Goal: Task Accomplishment & Management: Complete application form

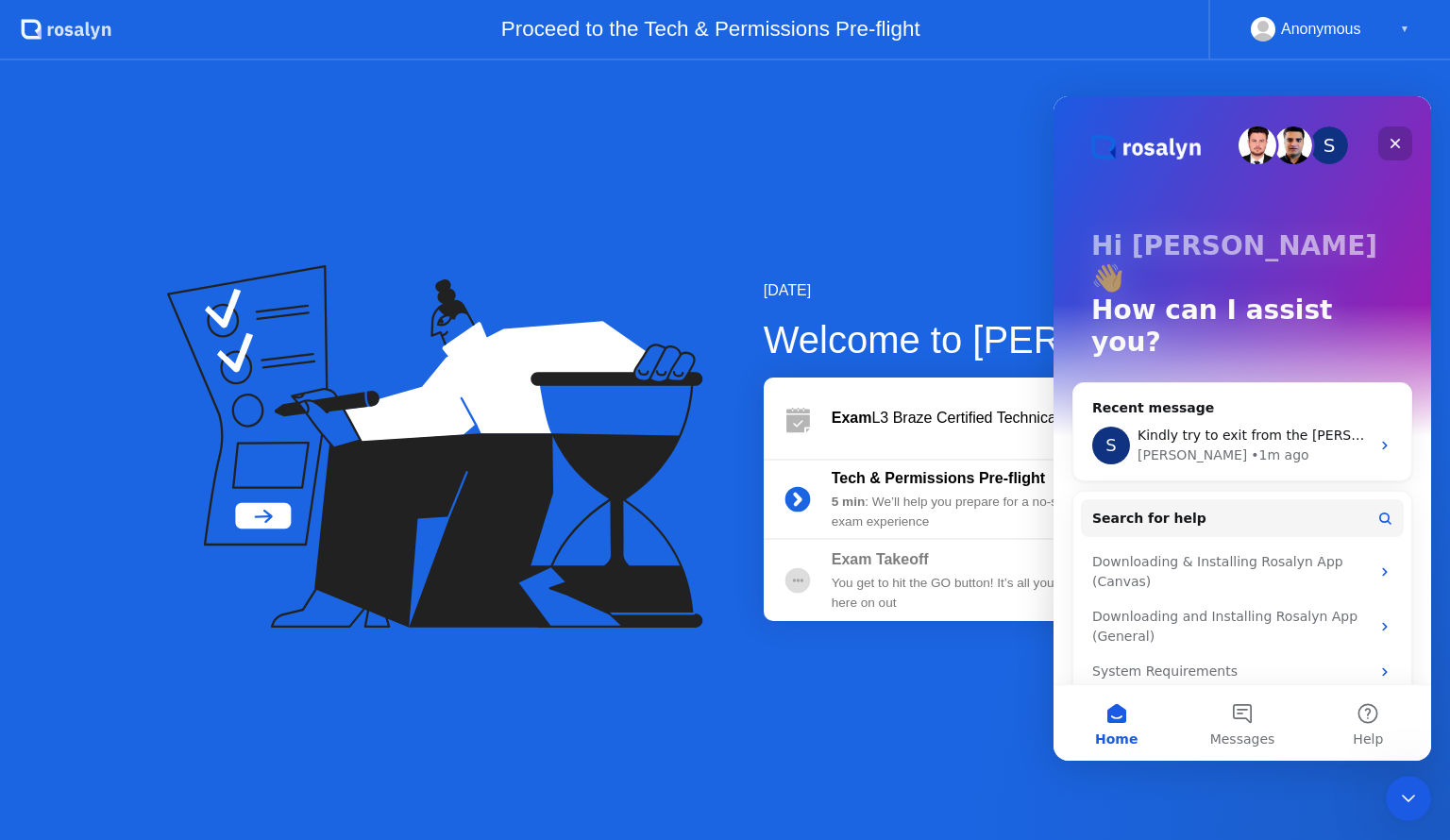
click at [1397, 142] on icon "Close" at bounding box center [1396, 144] width 10 height 10
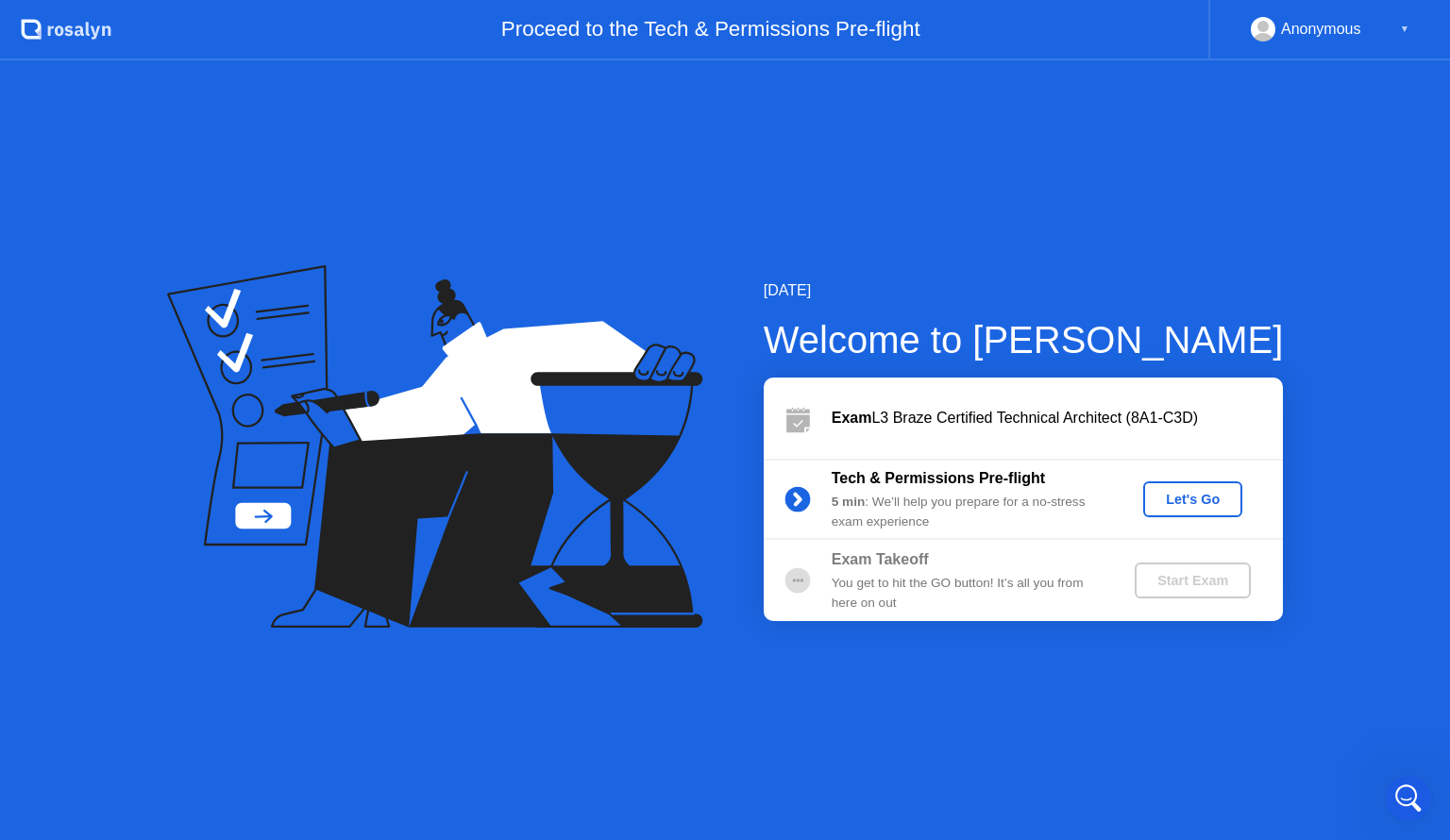
click at [1204, 503] on div "Let's Go" at bounding box center [1193, 499] width 84 height 15
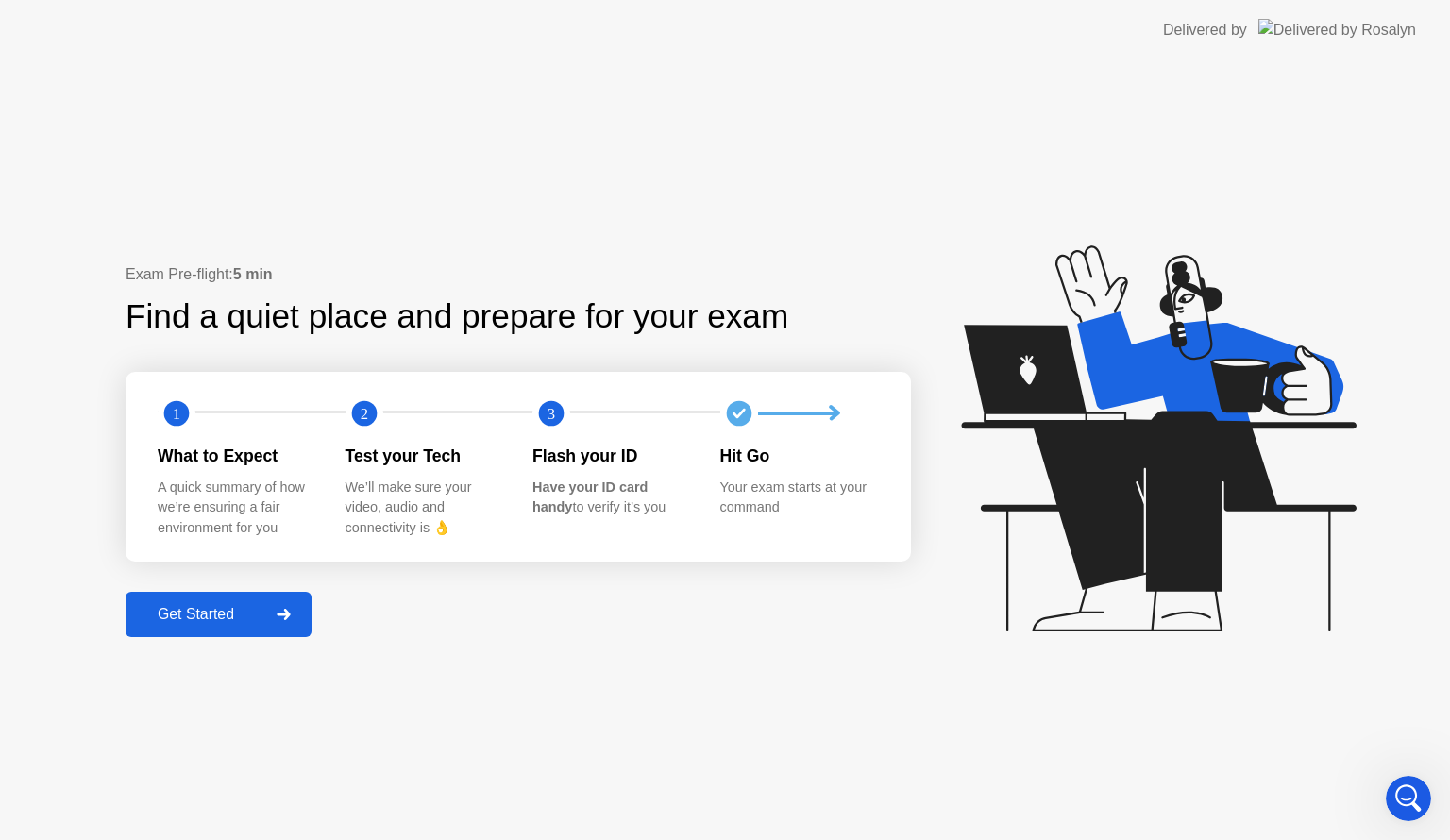
click at [225, 623] on div "Get Started" at bounding box center [195, 614] width 129 height 17
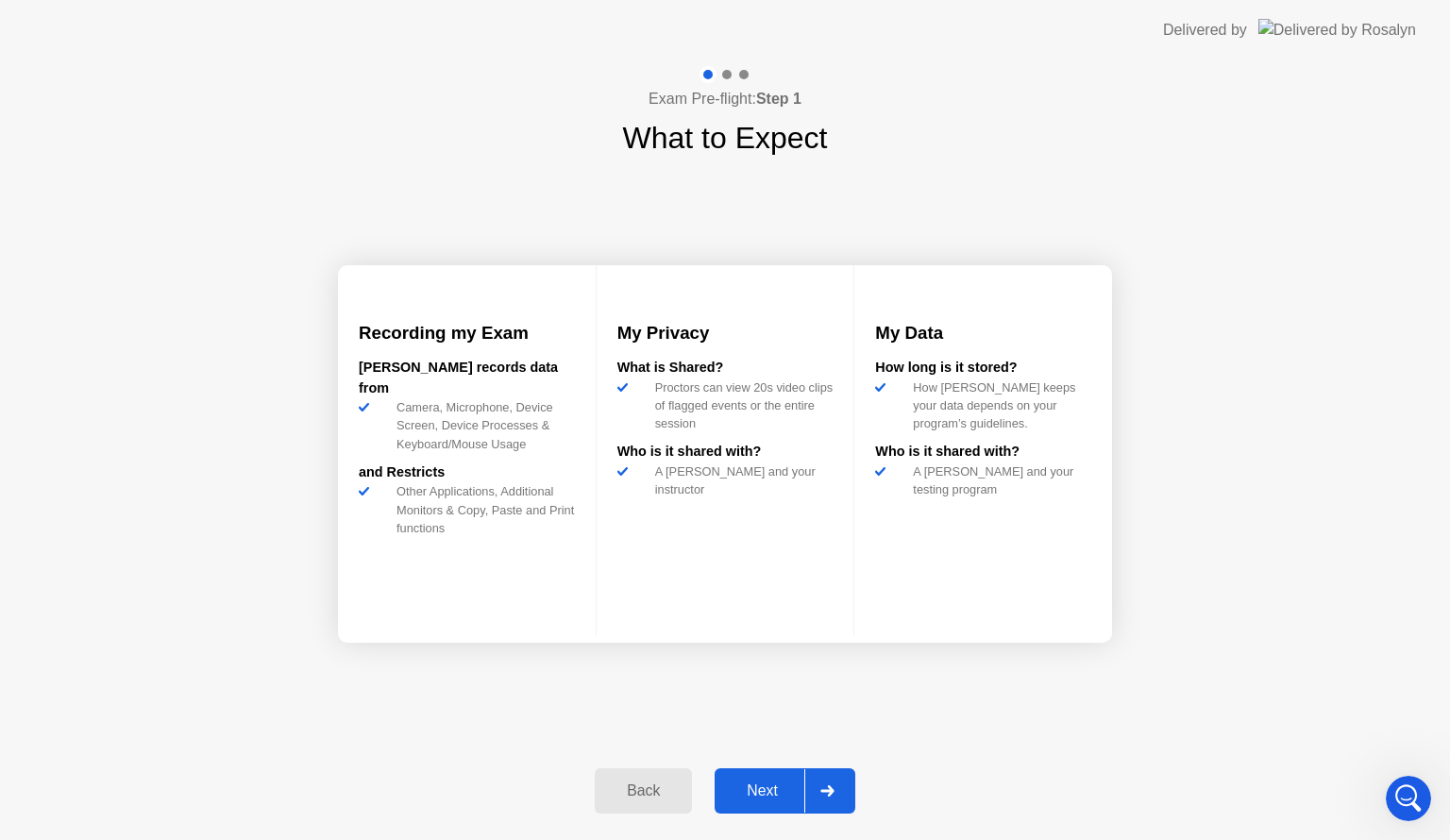
click at [747, 783] on div "Next" at bounding box center [762, 791] width 84 height 17
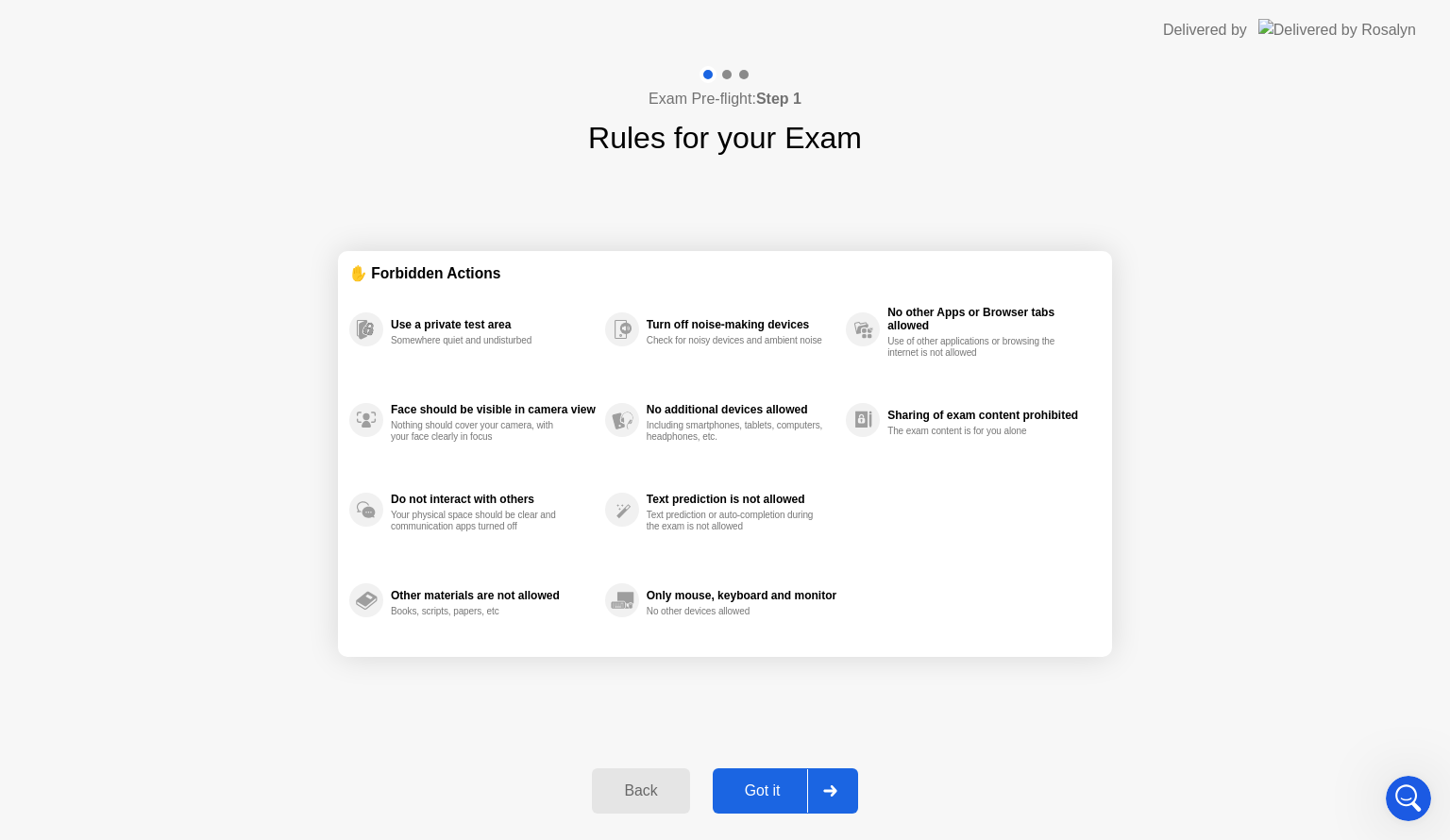
click at [747, 783] on div "Got it" at bounding box center [762, 791] width 89 height 17
select select "**********"
select select "*******"
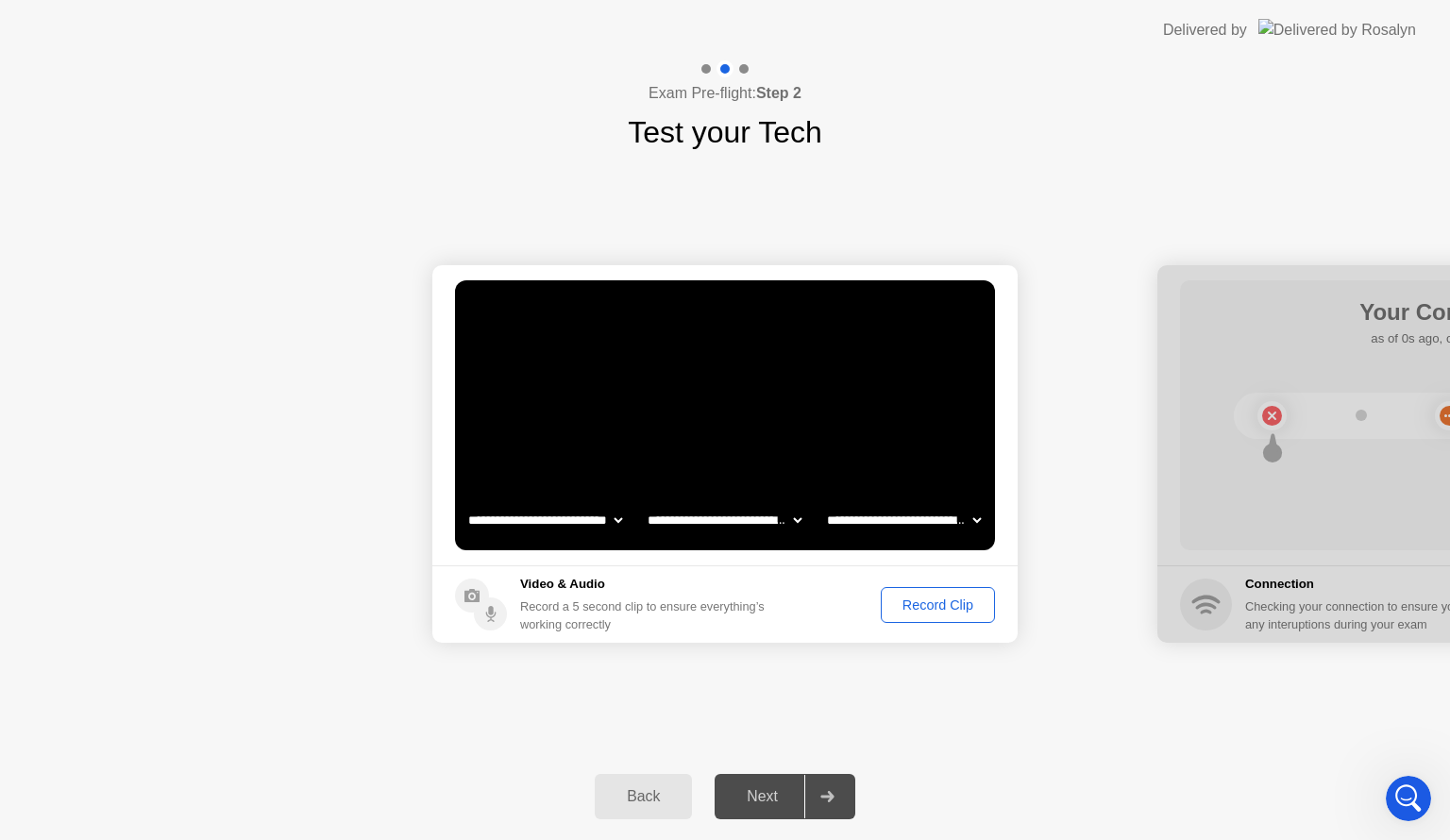
click at [940, 600] on div "Record Clip" at bounding box center [937, 605] width 101 height 15
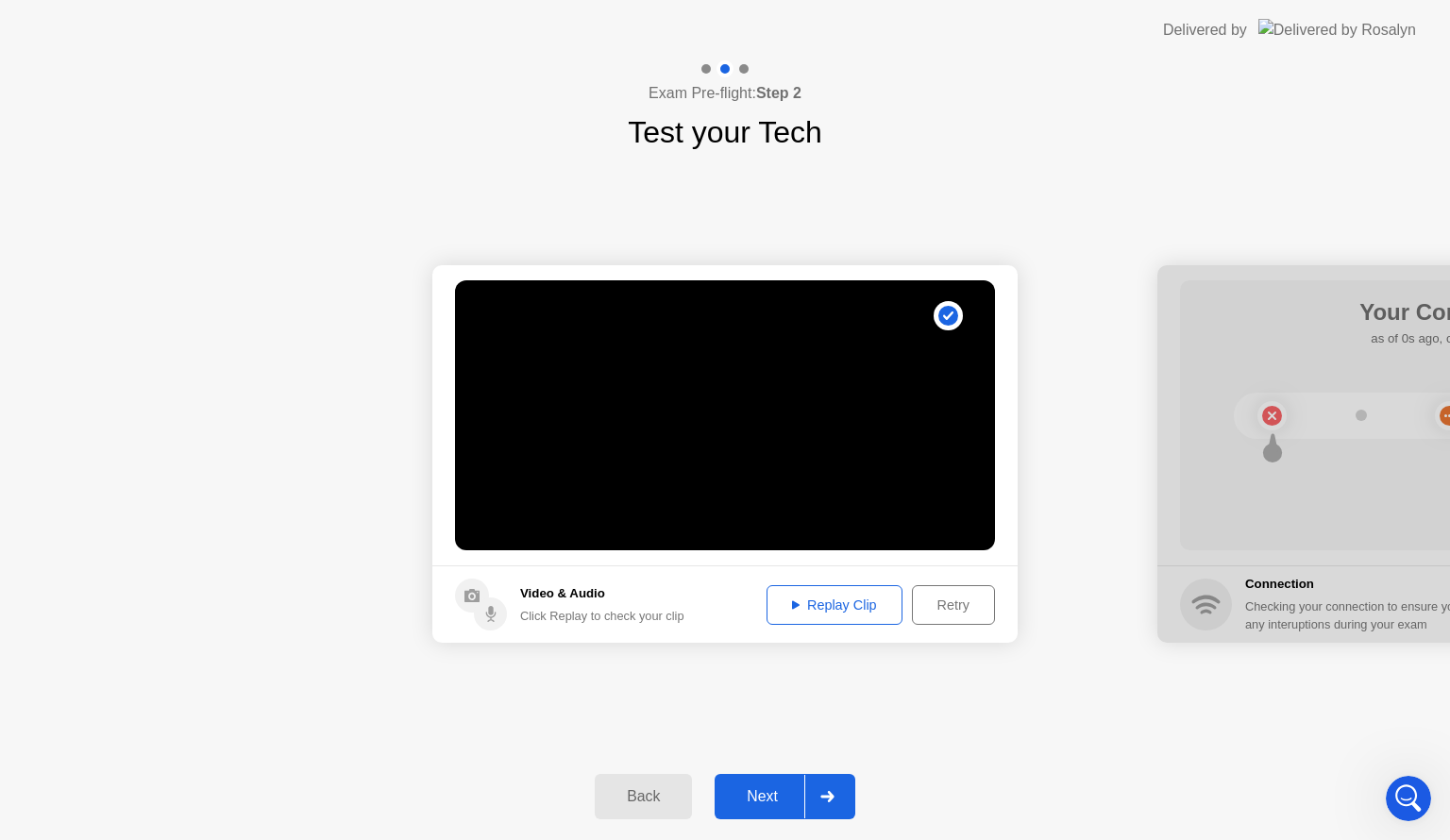
click at [813, 600] on div "Replay Clip" at bounding box center [834, 605] width 123 height 15
click at [780, 793] on div "Next" at bounding box center [762, 796] width 84 height 17
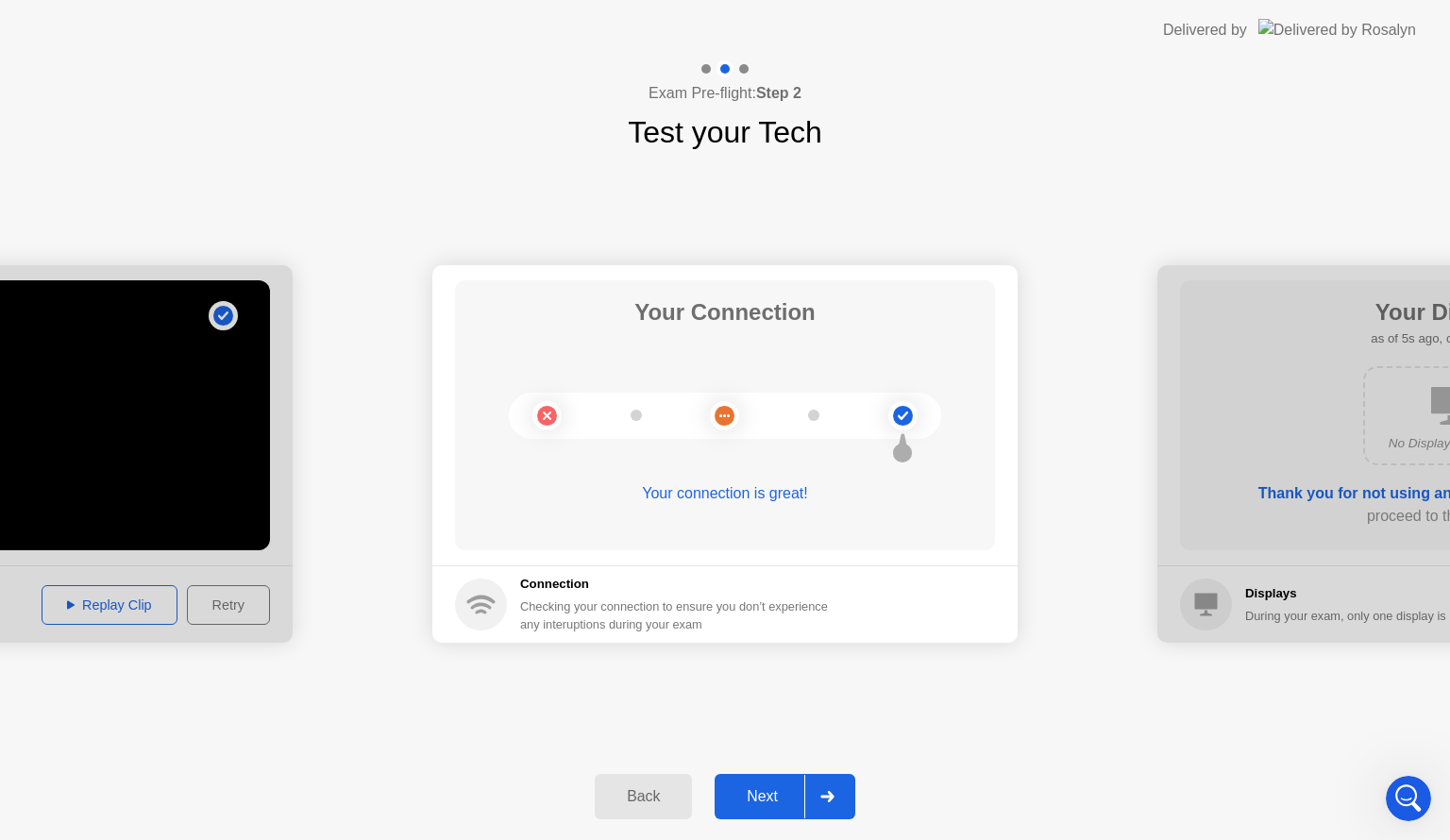
click at [748, 788] on div "Next" at bounding box center [762, 796] width 84 height 17
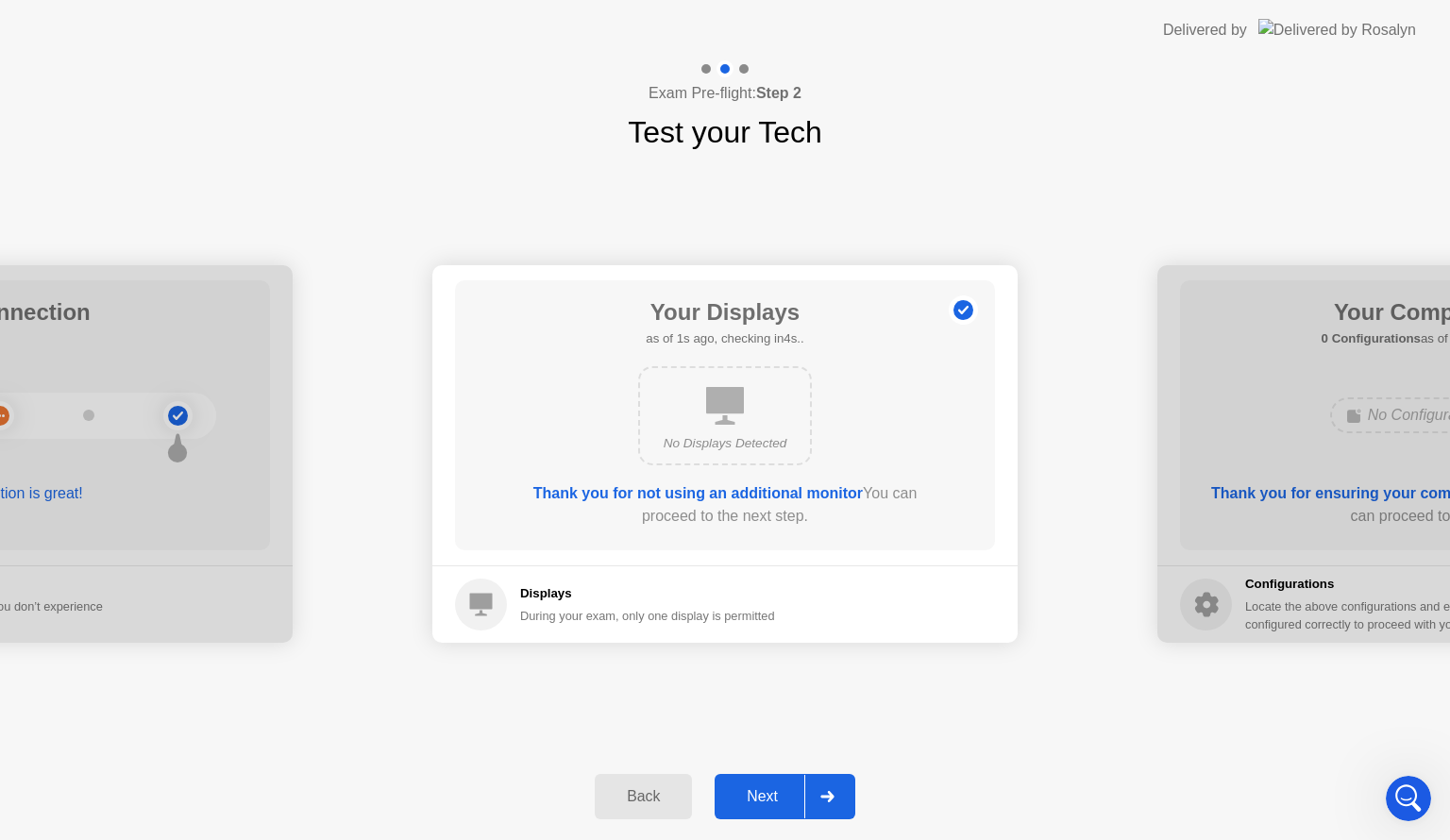
click at [770, 796] on div "Next" at bounding box center [762, 796] width 84 height 17
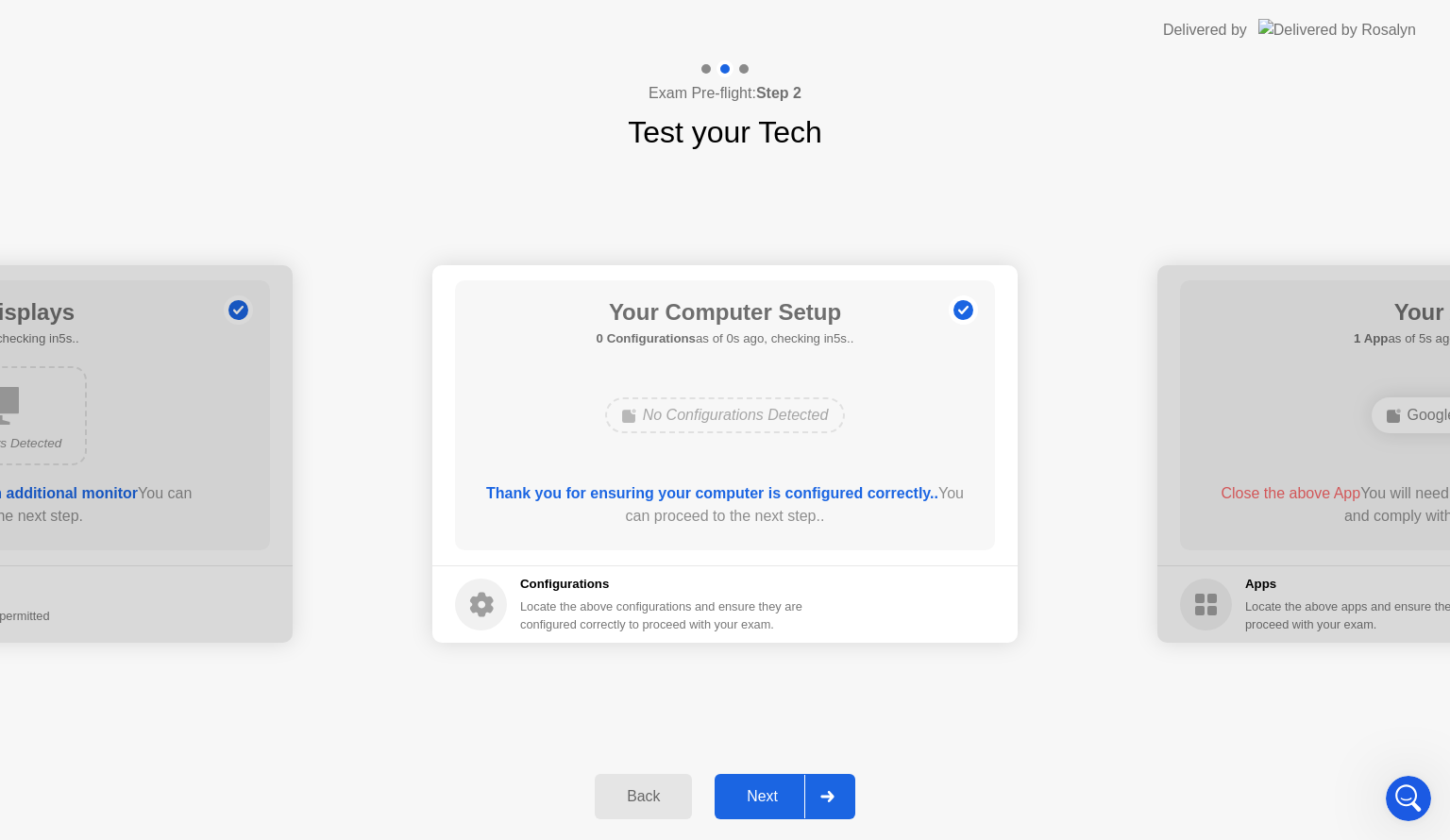
click at [782, 790] on div "Next" at bounding box center [762, 796] width 84 height 17
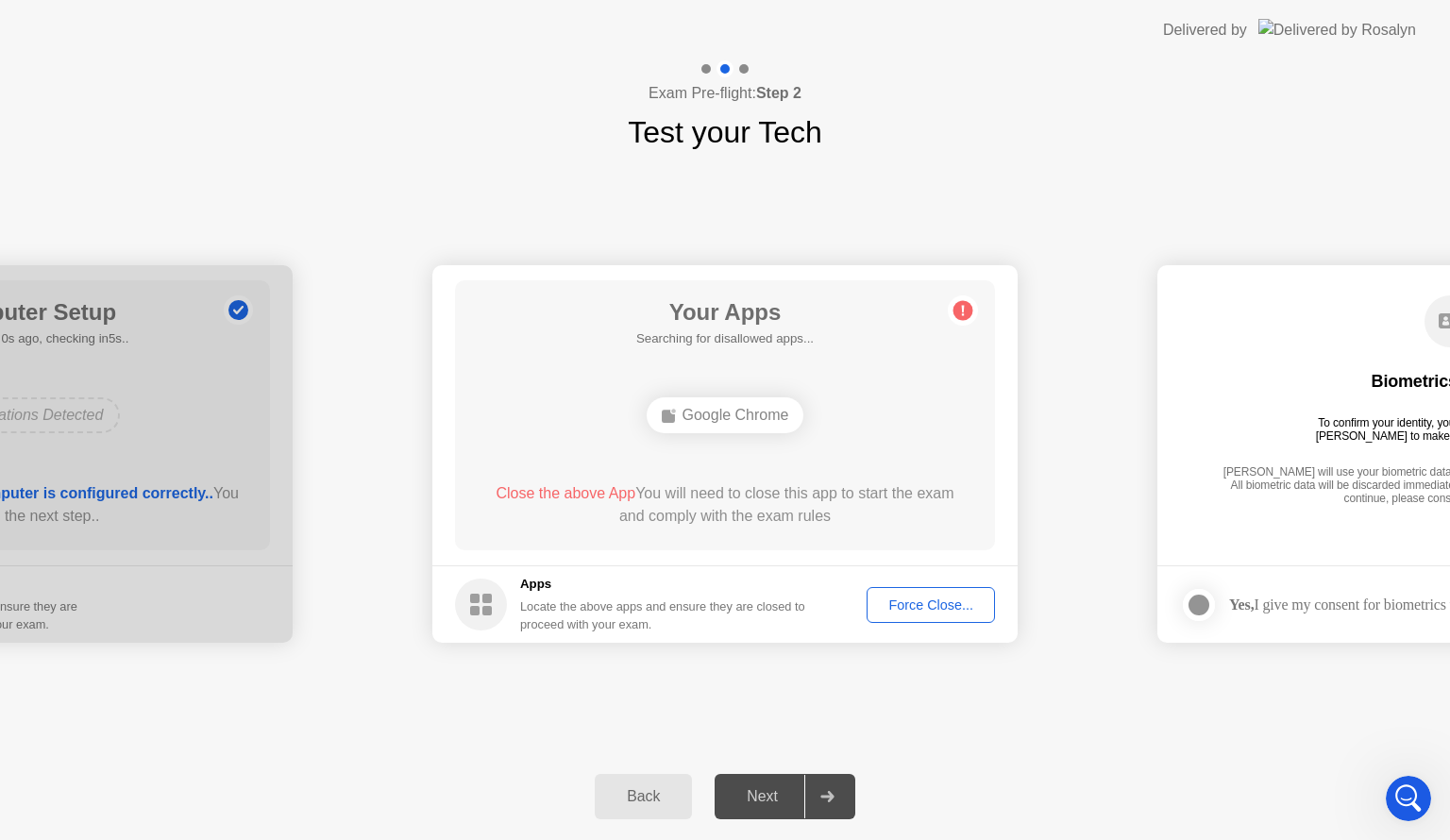
click at [917, 603] on div "Force Close..." at bounding box center [930, 605] width 115 height 15
click at [922, 608] on div "Force Close..." at bounding box center [930, 605] width 115 height 15
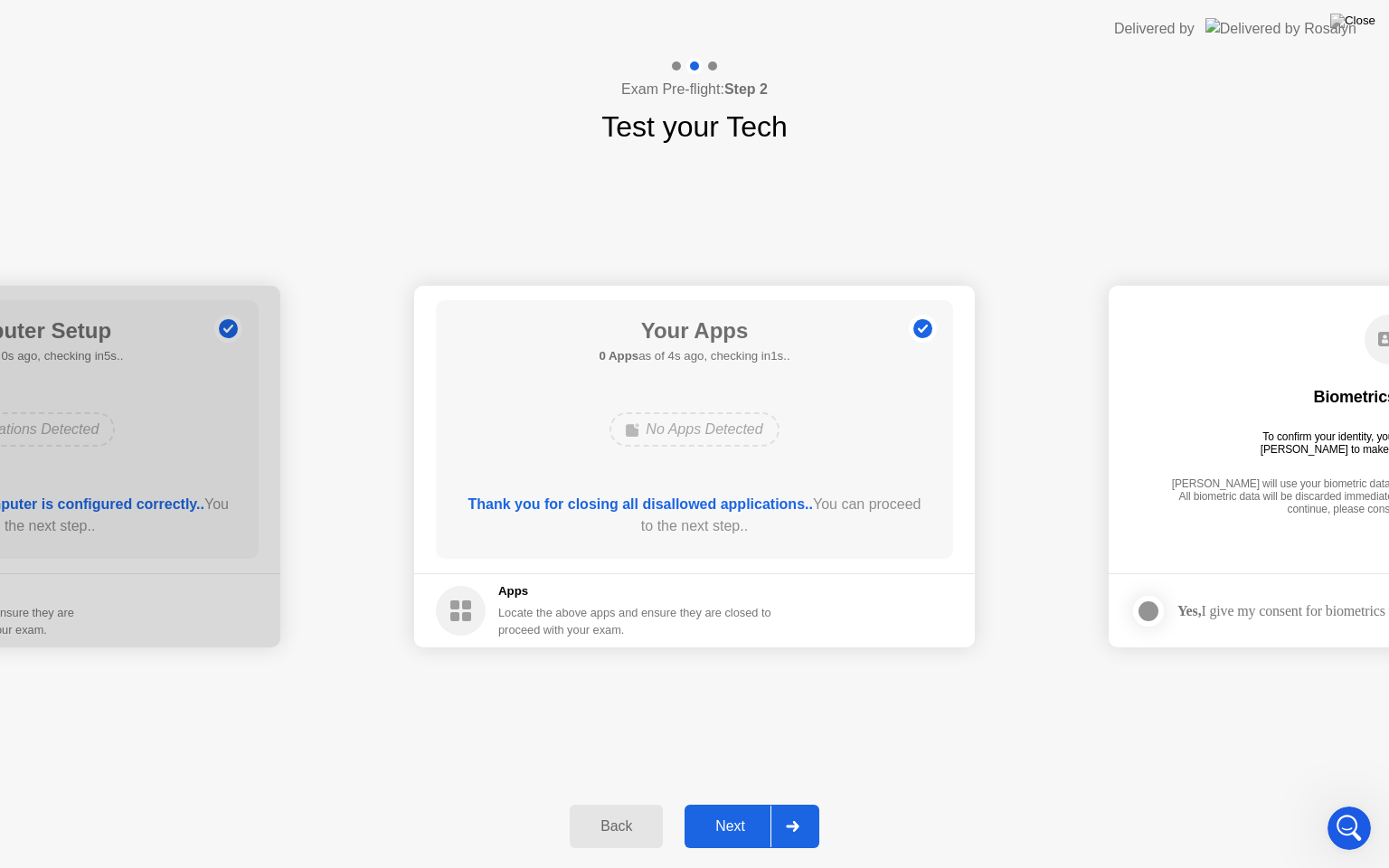
click at [752, 804] on div "Next" at bounding box center [730, 826] width 80 height 16
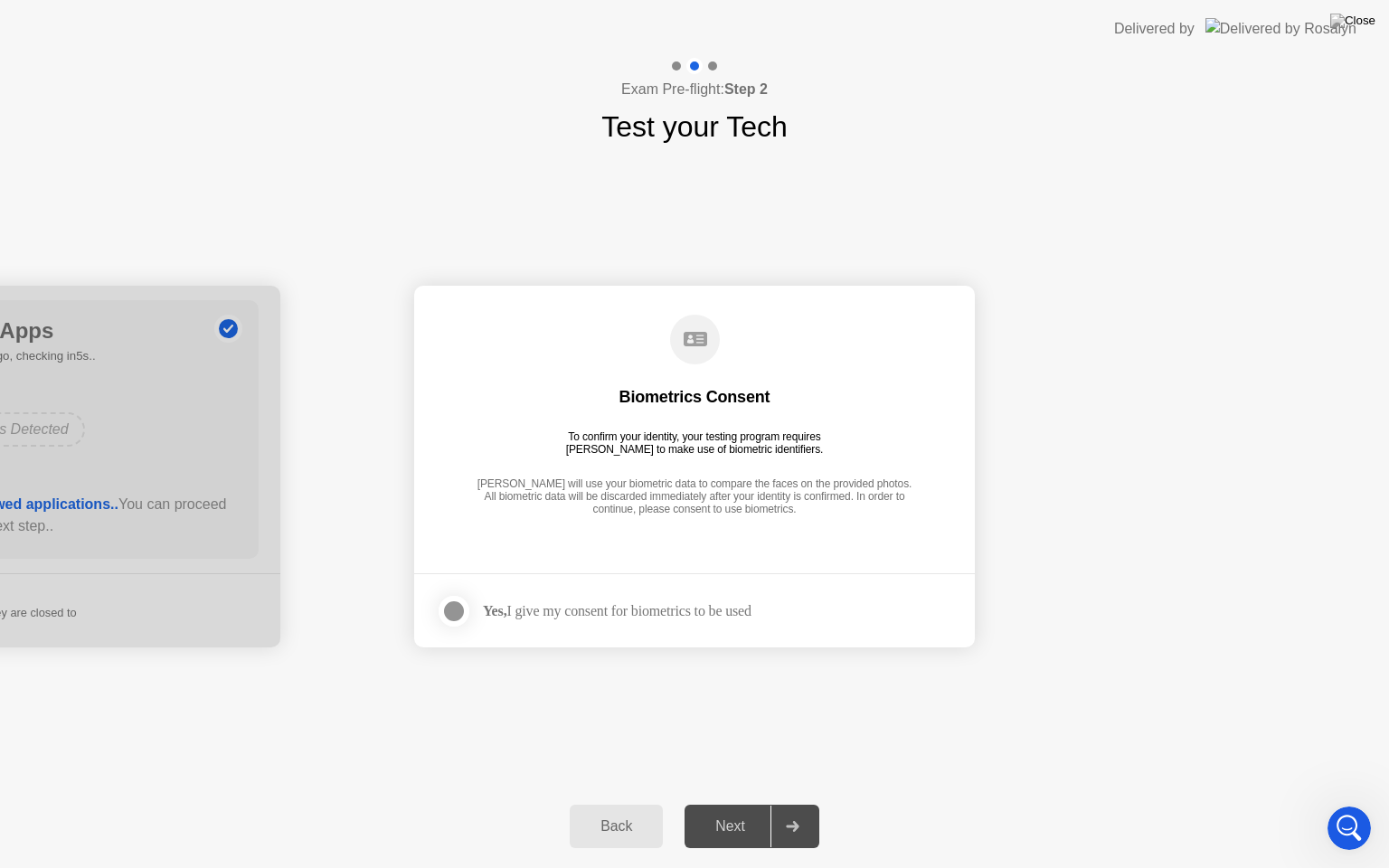
click at [622, 609] on div "Yes, I give my consent for biometrics to be used" at bounding box center [617, 611] width 268 height 17
click at [452, 609] on div at bounding box center [454, 611] width 22 height 22
click at [744, 804] on div "Next" at bounding box center [730, 826] width 80 height 16
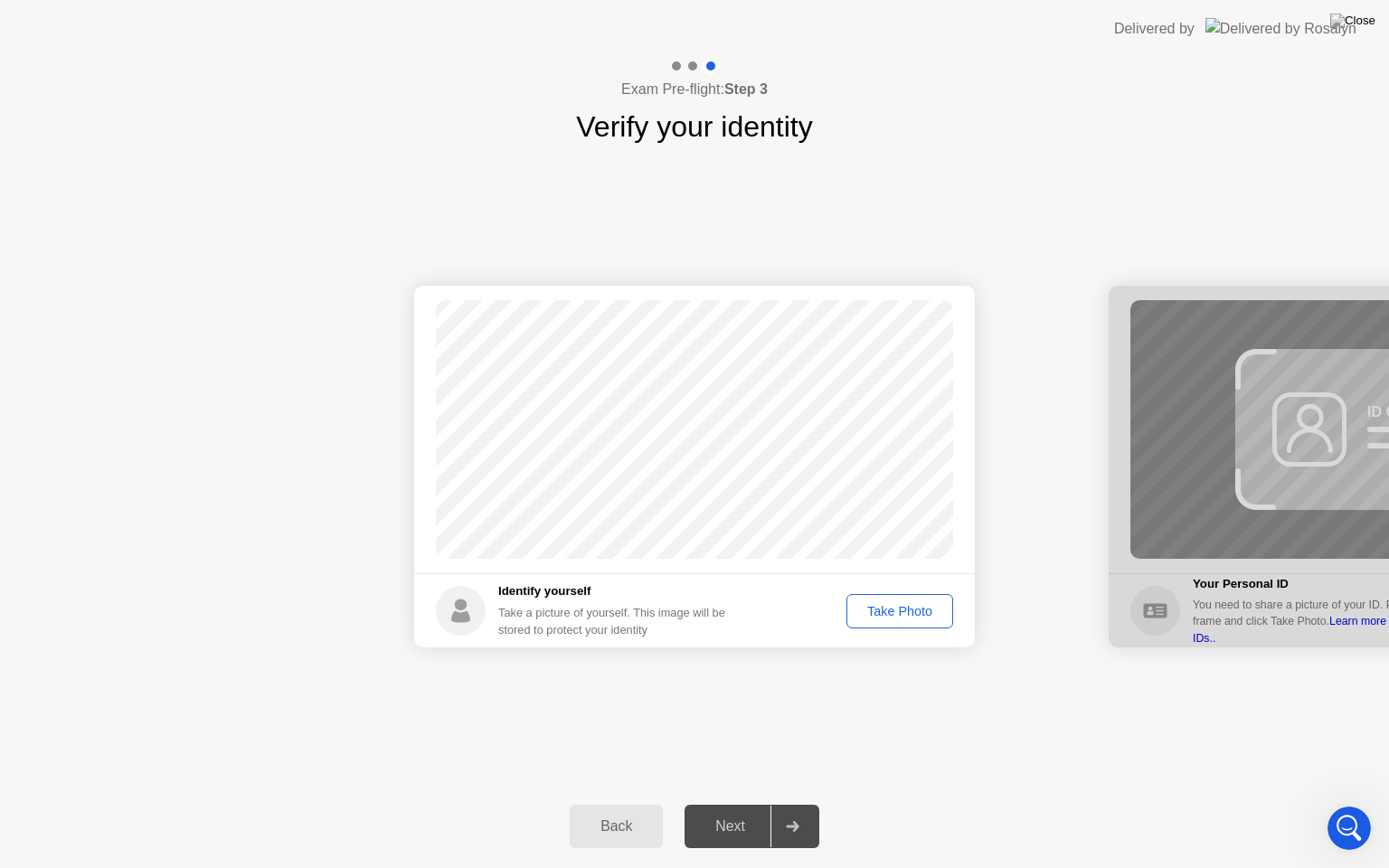
click at [901, 607] on div "Take Photo" at bounding box center [899, 611] width 94 height 14
click at [751, 804] on div "Next" at bounding box center [730, 826] width 80 height 16
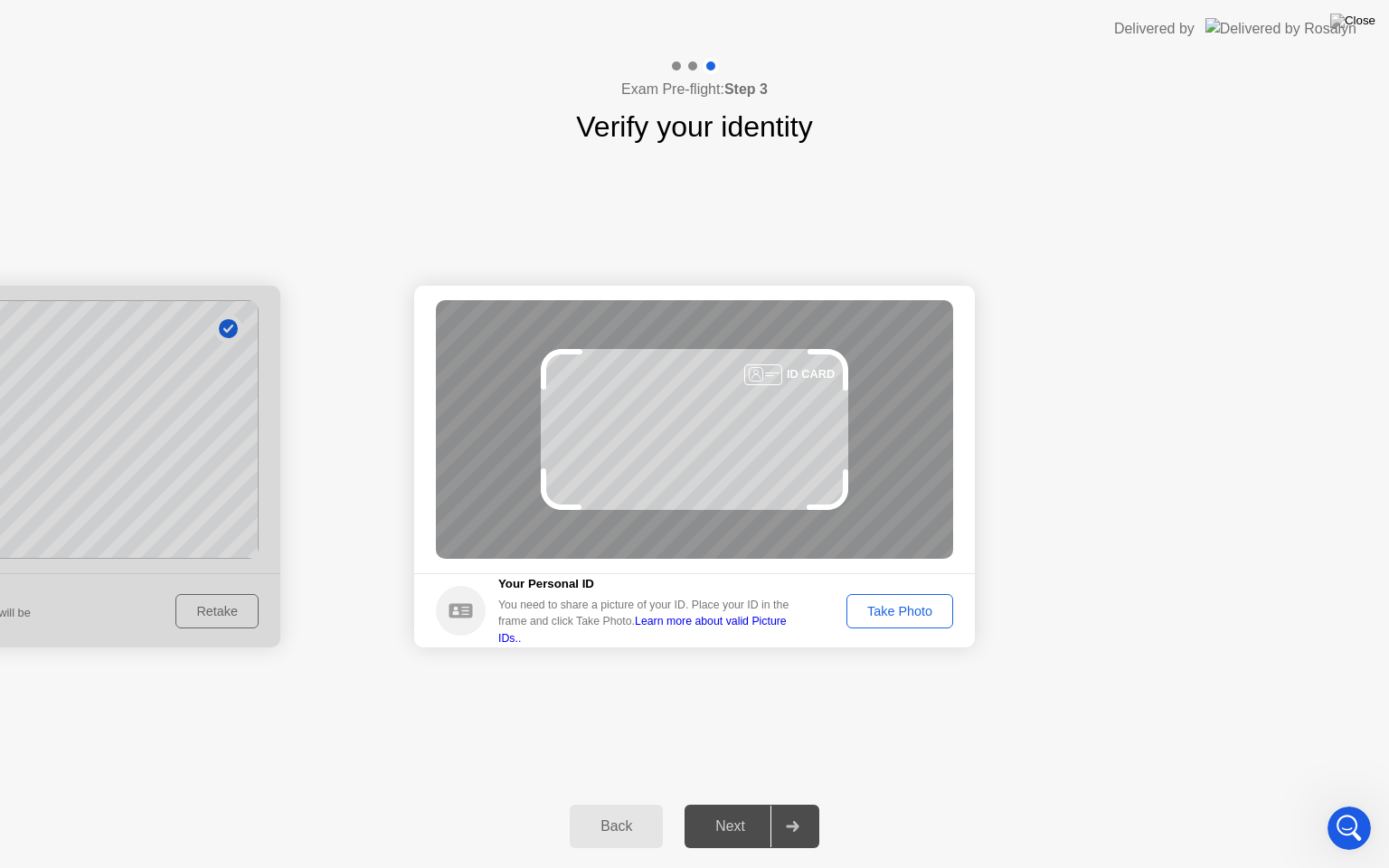
click at [897, 622] on button "Take Photo" at bounding box center [899, 611] width 106 height 34
click at [897, 622] on footer "Your Personal ID You need to share a picture of your ID. Place your ID in the f…" at bounding box center [694, 610] width 560 height 74
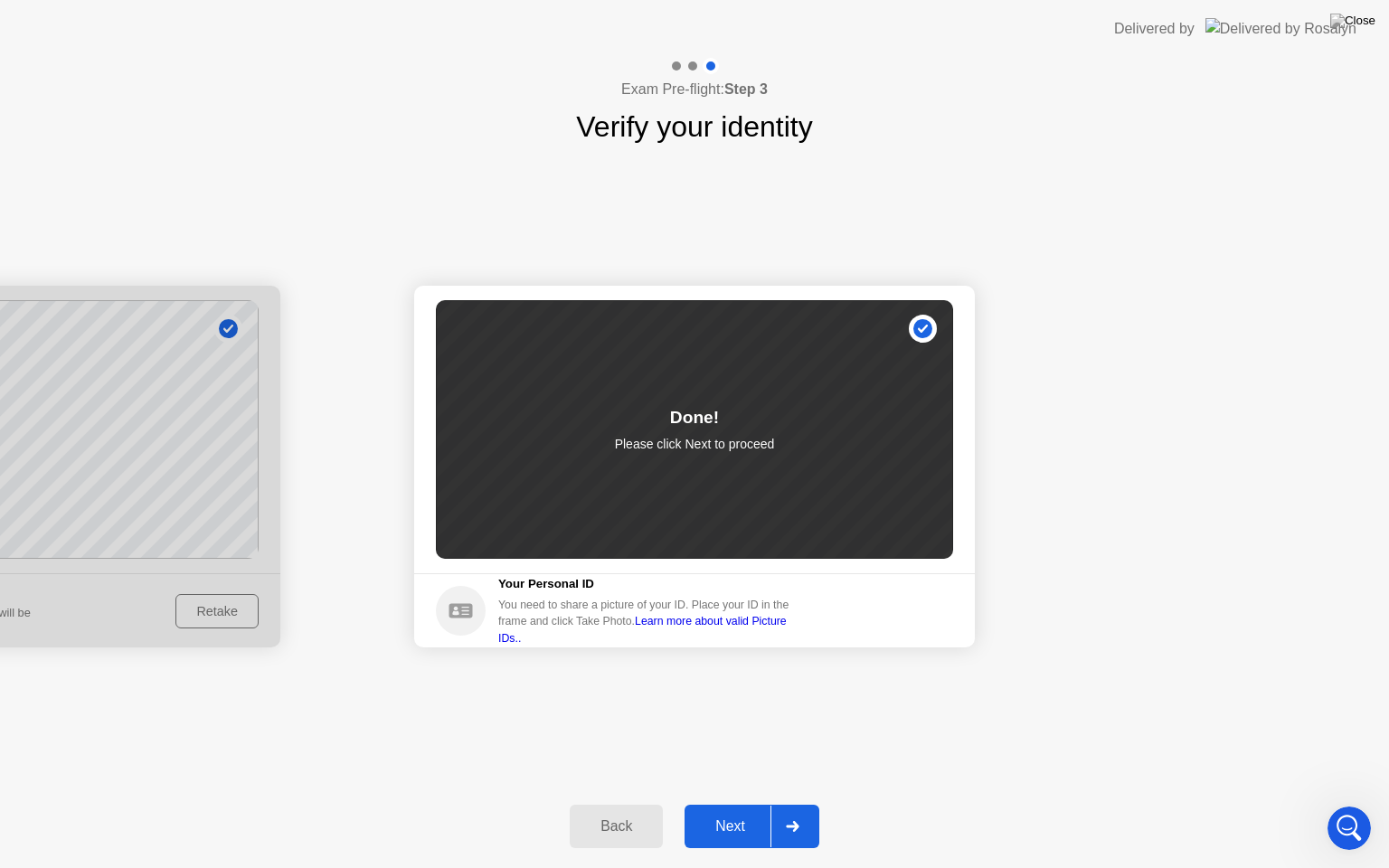
click at [743, 804] on div "Next" at bounding box center [730, 826] width 80 height 16
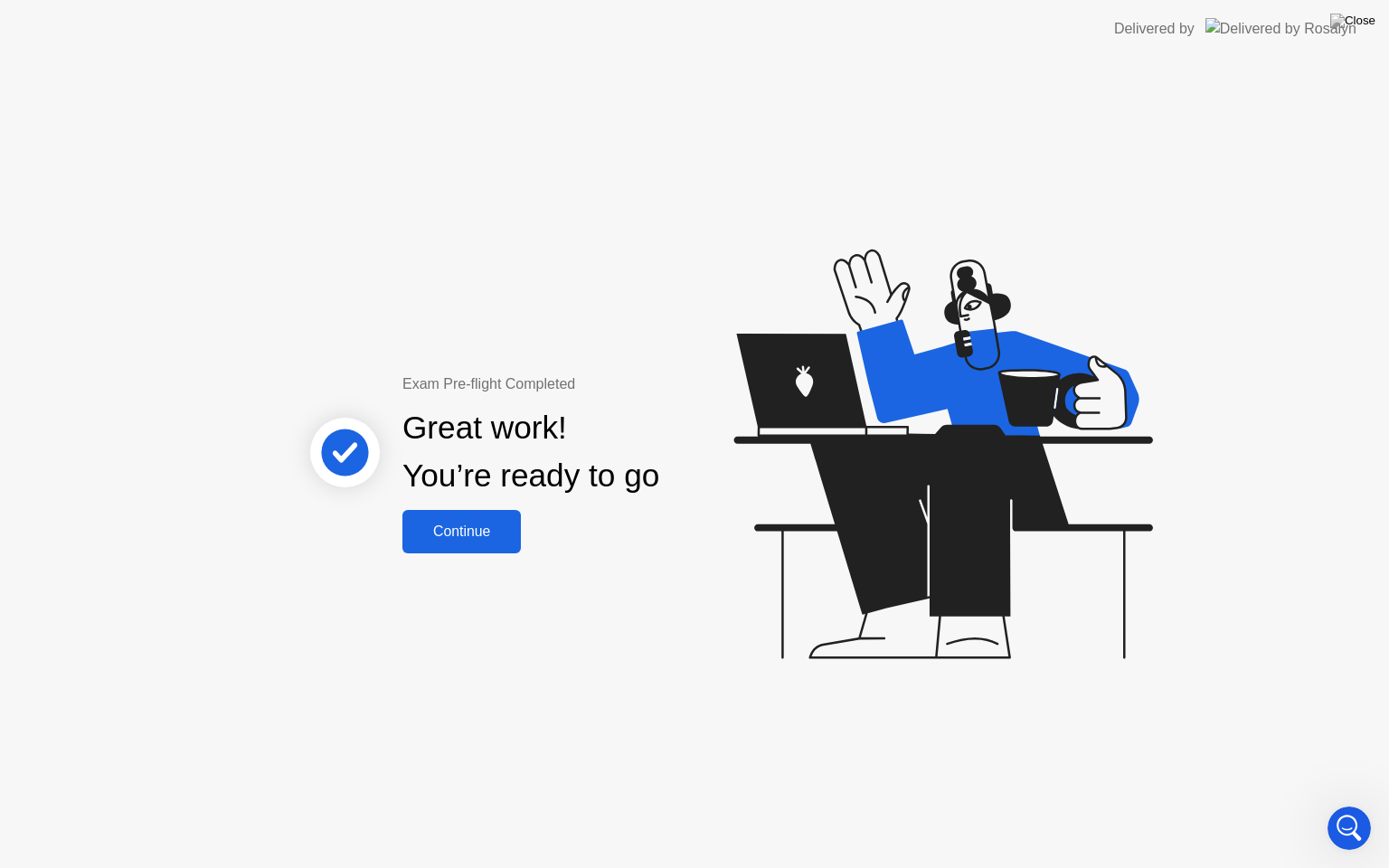
click at [467, 532] on div "Continue" at bounding box center [462, 532] width 107 height 16
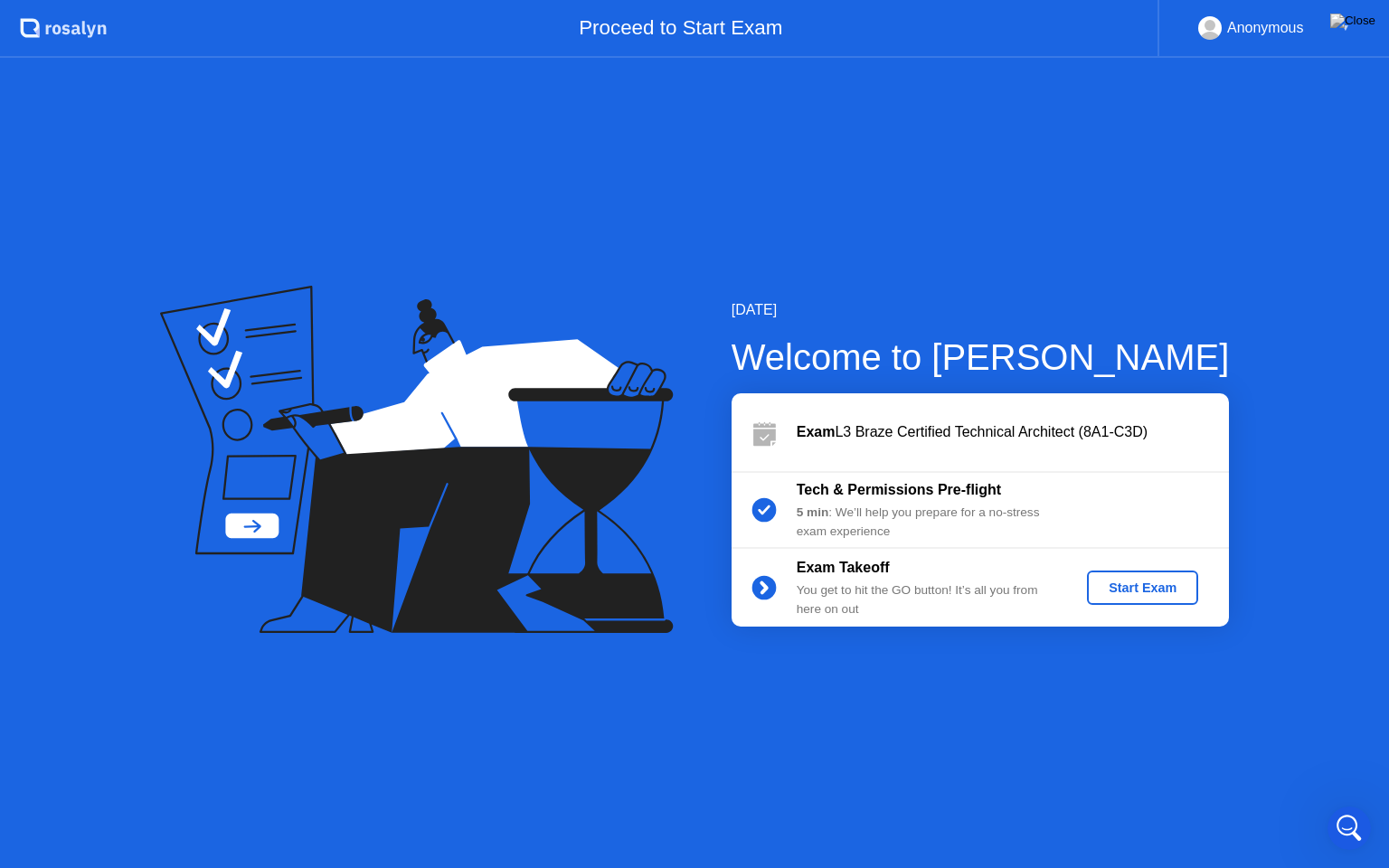
click at [1146, 595] on div "Start Exam" at bounding box center [1142, 587] width 97 height 14
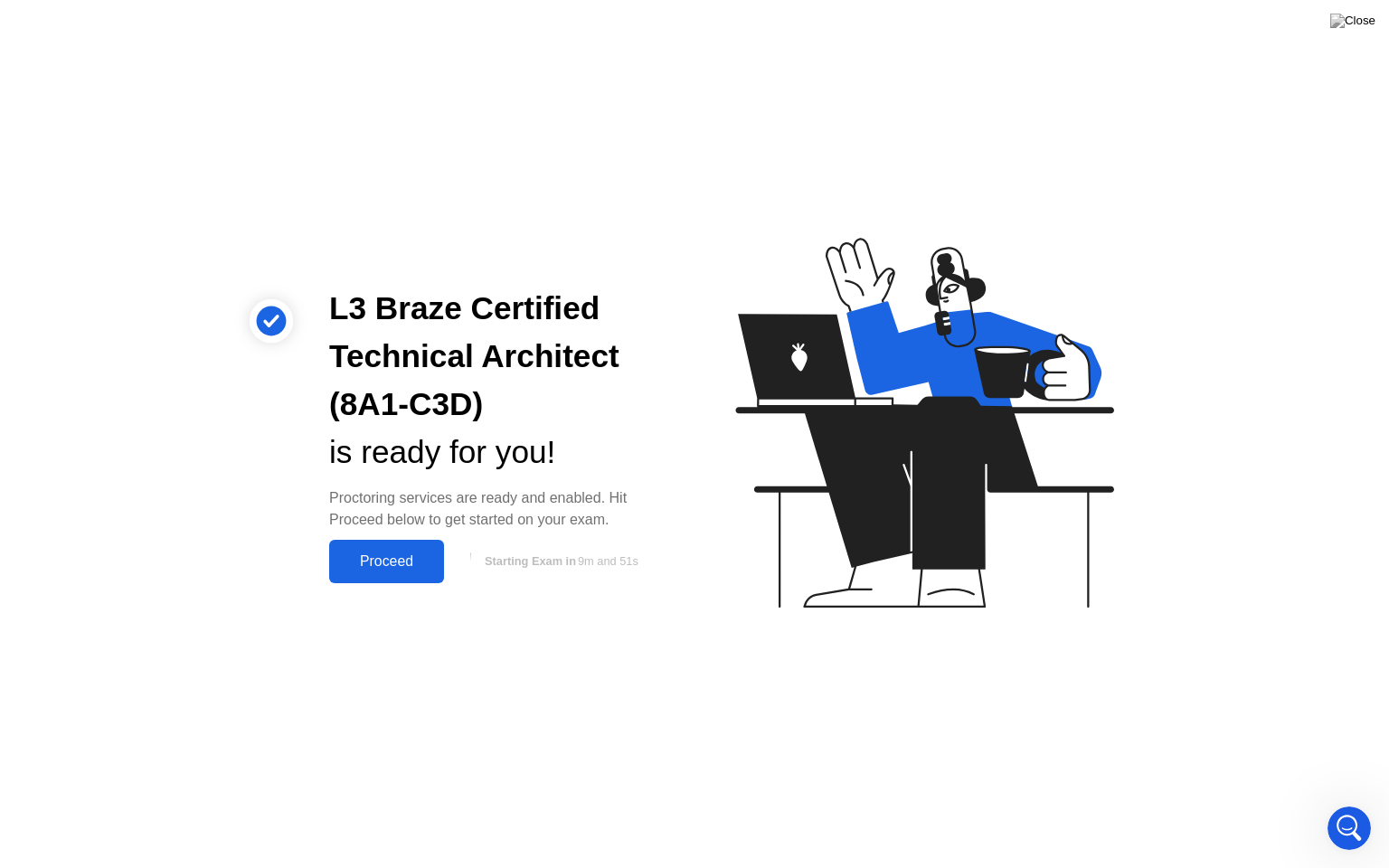
click at [420, 567] on div "Proceed" at bounding box center [386, 561] width 104 height 16
